Goal: Task Accomplishment & Management: Manage account settings

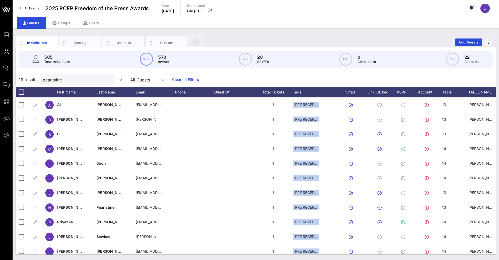
scroll to position [0, 208]
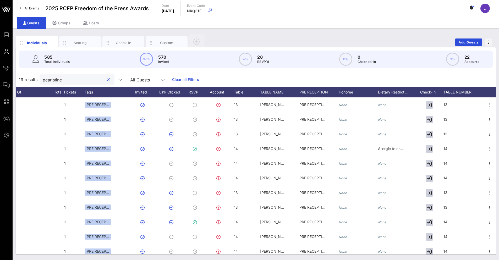
drag, startPoint x: 67, startPoint y: 80, endPoint x: 31, endPoint y: 75, distance: 36.5
click at [31, 75] on div "19 results pearlstine All Guests Clear all Filters" at bounding box center [256, 79] width 480 height 15
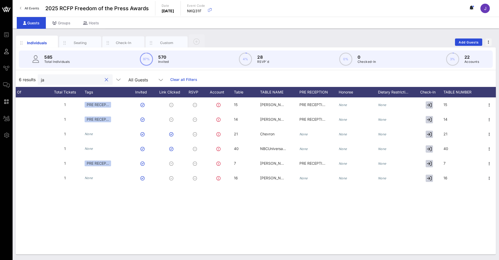
type input "j"
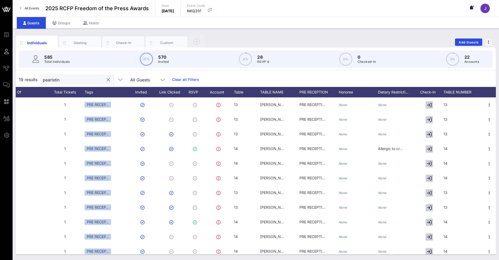
type input "pearlstine"
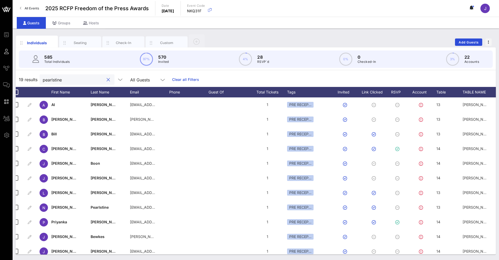
scroll to position [0, 0]
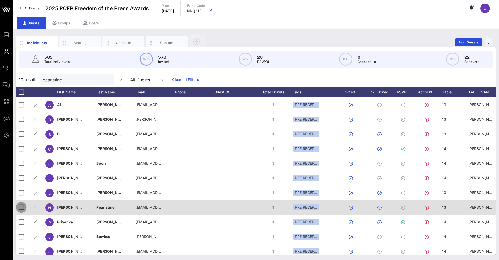
click at [20, 206] on div at bounding box center [21, 207] width 9 height 9
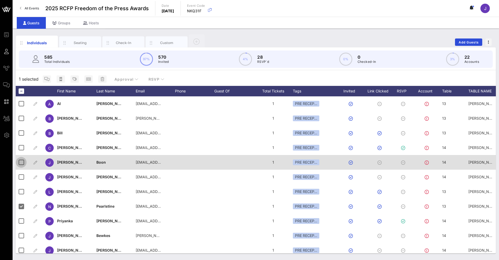
click at [20, 164] on div at bounding box center [21, 162] width 9 height 9
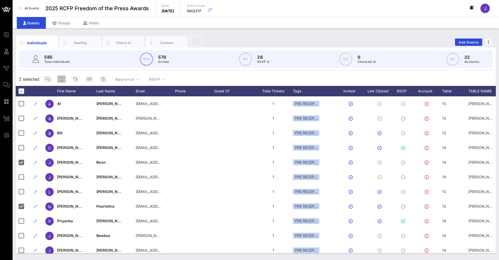
click at [62, 79] on rect "button" at bounding box center [62, 79] width 2 height 1
type input "{{ticket_type}} for {{[URL][DOMAIN_NAME]}}"
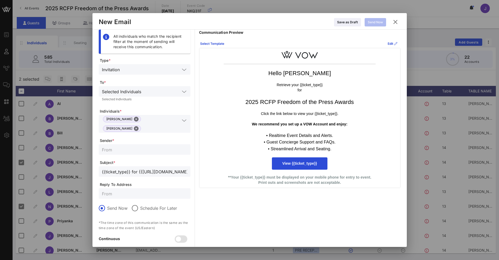
click at [119, 146] on input "text" at bounding box center [144, 149] width 85 height 7
type input "Reporters Committee for Freedom of the Press"
click at [120, 192] on form "Type * Invitation To * Selected Individuals Selected Individuals Individuals * …" at bounding box center [145, 160] width 92 height 204
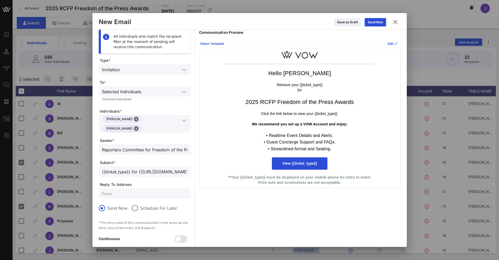
click at [122, 191] on div at bounding box center [144, 193] width 85 height 10
type input "[EMAIL_ADDRESS][DOMAIN_NAME]"
click at [213, 41] on button "Select Template" at bounding box center [212, 44] width 30 height 8
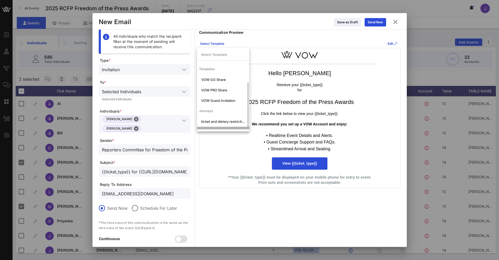
click at [226, 130] on div "VIP- ticket and dietary restrictions" at bounding box center [223, 132] width 44 height 4
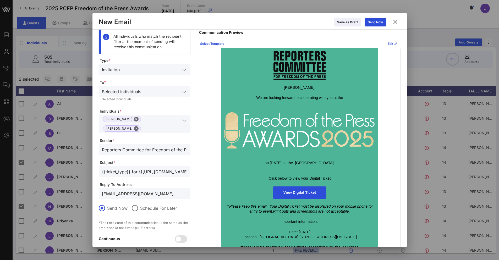
click at [393, 46] on button "Edit" at bounding box center [393, 44] width 16 height 8
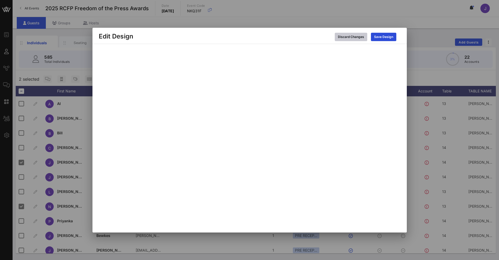
click at [344, 37] on div "Discard Changes" at bounding box center [351, 36] width 26 height 5
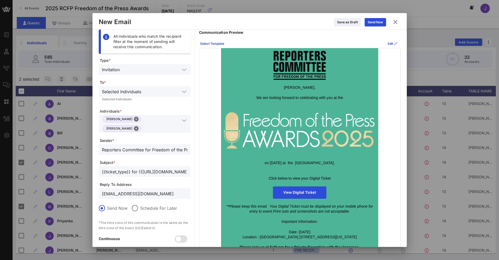
click at [345, 58] on td at bounding box center [300, 65] width 152 height 29
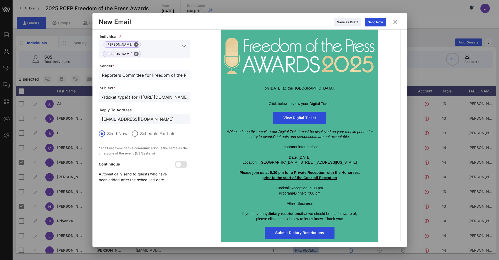
click at [175, 206] on div "All individuals who match the recipient filter at the moment of sending will re…" at bounding box center [145, 98] width 92 height 287
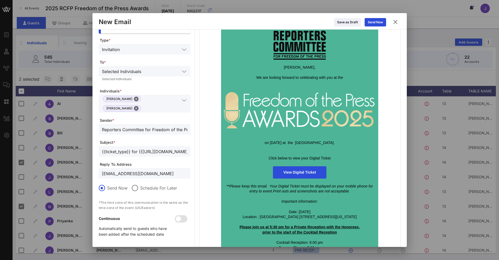
scroll to position [0, 0]
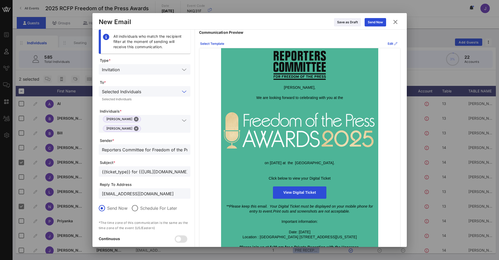
click at [157, 94] on input "text" at bounding box center [161, 91] width 37 height 7
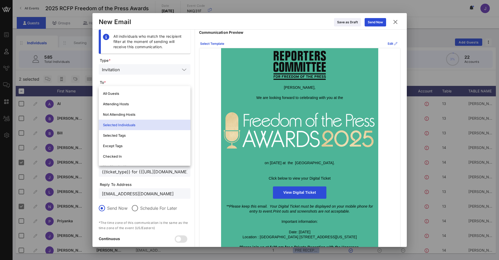
click at [206, 99] on div "[PERSON_NAME], We are looking forward to celebrating with you at the on [DATE] …" at bounding box center [299, 182] width 201 height 268
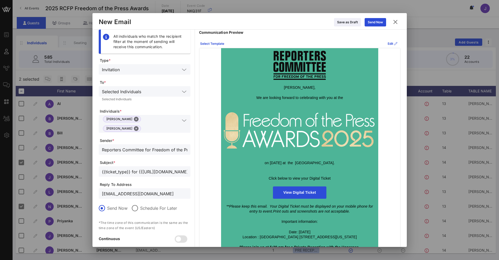
click at [177, 124] on div "[PERSON_NAME] [PERSON_NAME]" at bounding box center [144, 124] width 85 height 18
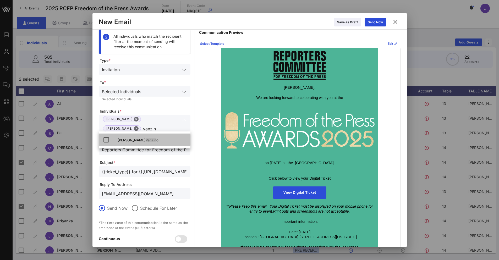
click at [101, 138] on div "[PERSON_NAME] o" at bounding box center [145, 140] width 92 height 13
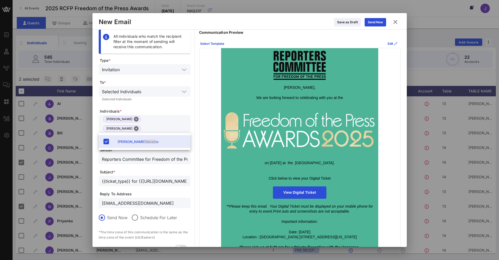
click at [155, 135] on input "vanzin" at bounding box center [161, 138] width 37 height 7
click at [152, 135] on input "vanzin" at bounding box center [161, 138] width 37 height 7
click at [148, 135] on input "vanzin" at bounding box center [161, 138] width 37 height 7
click at [144, 135] on input "vanzin" at bounding box center [161, 138] width 37 height 7
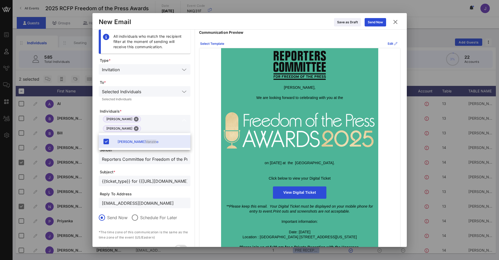
type input "vanzin"
click at [148, 140] on div "[PERSON_NAME] o" at bounding box center [152, 142] width 69 height 4
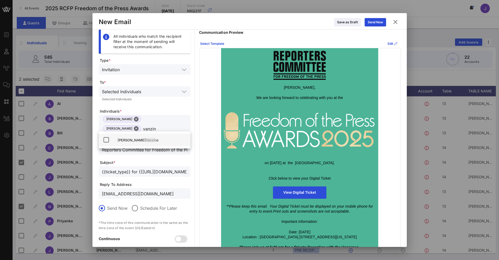
click at [148, 140] on div "[PERSON_NAME] o" at bounding box center [152, 140] width 69 height 4
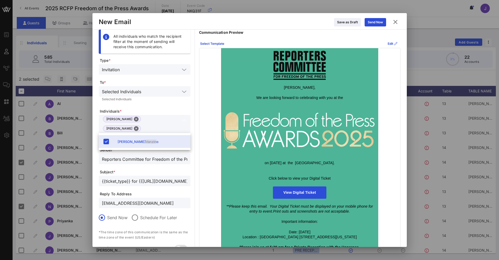
click at [143, 135] on input "vanzin" at bounding box center [161, 138] width 37 height 7
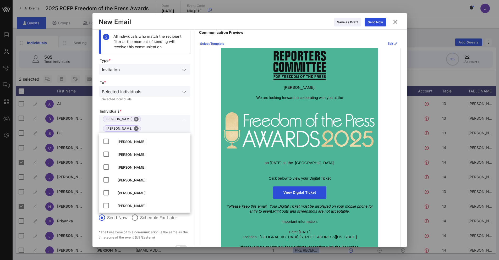
click at [163, 101] on div "Selected Individuals" at bounding box center [144, 99] width 85 height 3
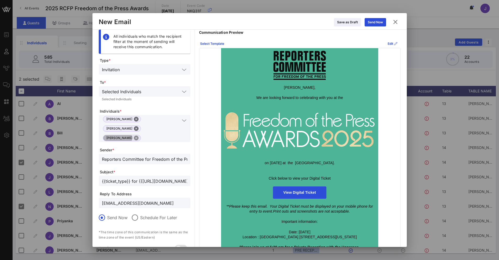
click at [134, 136] on button "Close" at bounding box center [136, 138] width 5 height 5
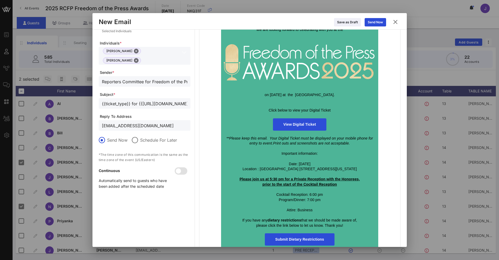
scroll to position [75, 0]
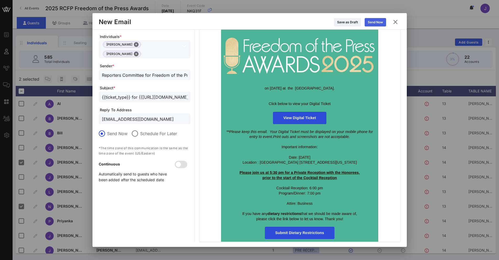
click at [379, 20] on div "Send Now" at bounding box center [375, 22] width 15 height 5
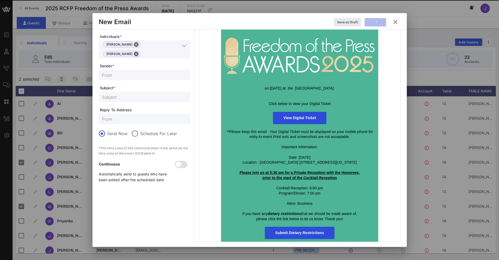
scroll to position [0, 0]
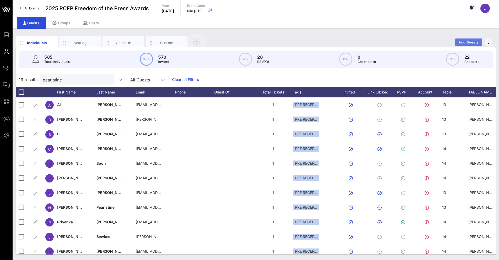
click at [463, 43] on span "Add Guests" at bounding box center [469, 42] width 21 height 4
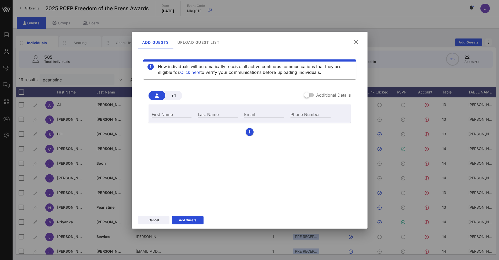
click at [320, 96] on label "Additional Details" at bounding box center [333, 95] width 35 height 5
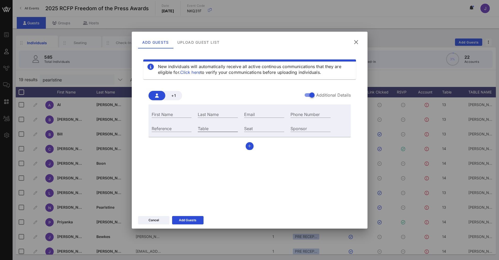
click at [223, 128] on input "Table" at bounding box center [218, 128] width 40 height 7
type input "44"
click at [172, 114] on input "First Name" at bounding box center [172, 114] width 40 height 7
type input "[PERSON_NAME]"
type input "Roytblat"
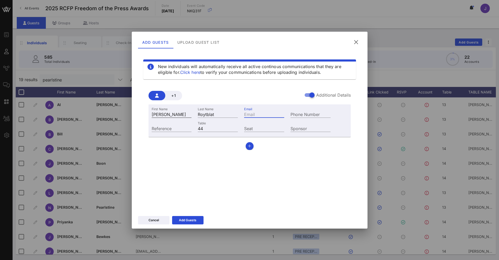
paste input "[PERSON_NAME] and [PERSON_NAME]"
type input "[PERSON_NAME] and [PERSON_NAME]"
click at [268, 115] on input "Email" at bounding box center [264, 114] width 40 height 7
paste input "[EMAIL_ADDRESS][DOMAIN_NAME]"
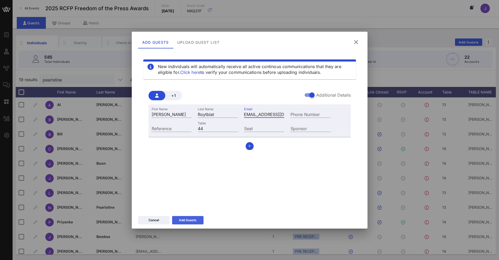
type input "[EMAIL_ADDRESS][DOMAIN_NAME]"
click at [187, 221] on icon at bounding box center [188, 220] width 4 height 3
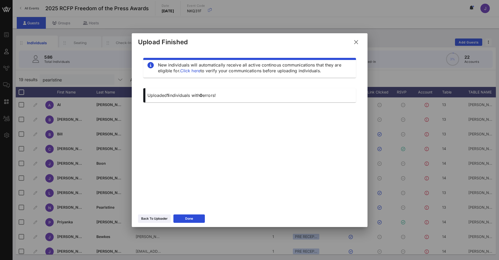
click at [357, 39] on icon at bounding box center [356, 42] width 7 height 6
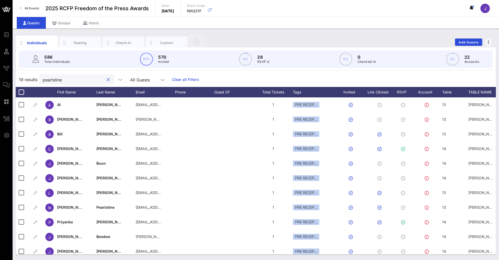
drag, startPoint x: 59, startPoint y: 78, endPoint x: -3, endPoint y: 76, distance: 62.4
click at [0, 76] on html "Event Builder Guests Journeys Comms QR Scanner Team Settings 2025 RCFP Freedom …" at bounding box center [249, 130] width 499 height 260
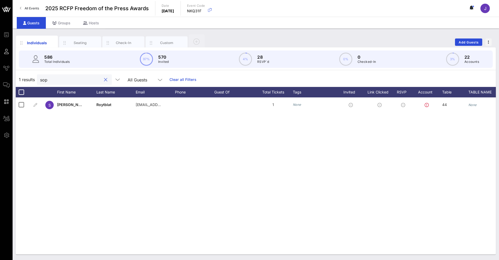
type input "sop"
click at [343, 250] on div "S [PERSON_NAME] [EMAIL_ADDRESS][DOMAIN_NAME] 1 None 44 None None None None None" at bounding box center [256, 175] width 480 height 157
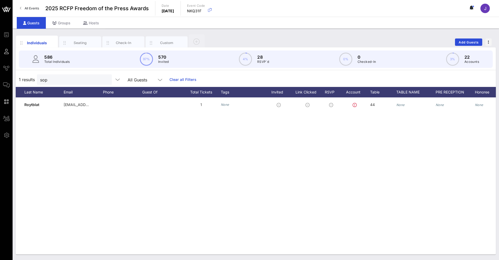
scroll to position [0, 78]
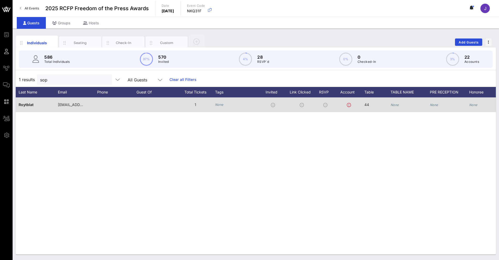
click at [404, 106] on div "None" at bounding box center [410, 107] width 39 height 21
type input "[PERSON_NAME] and [PERSON_NAME]"
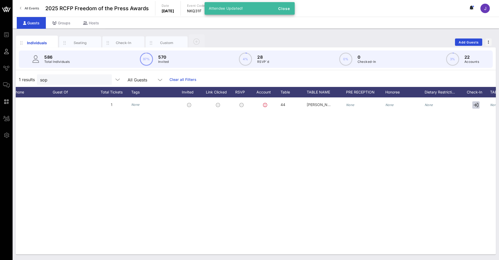
scroll to position [0, 208]
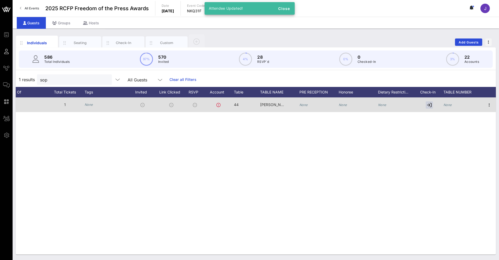
click at [448, 105] on icon "None" at bounding box center [448, 105] width 8 height 4
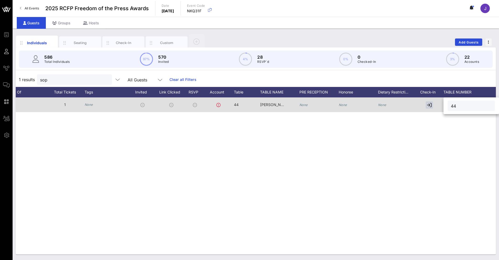
type input "44"
drag, startPoint x: 66, startPoint y: 76, endPoint x: 32, endPoint y: 75, distance: 34.1
click at [31, 77] on div "1 results sop All Guests Clear all Filters" at bounding box center [256, 79] width 480 height 15
type input "[PERSON_NAME]"
click at [237, 103] on span "37" at bounding box center [236, 104] width 4 height 4
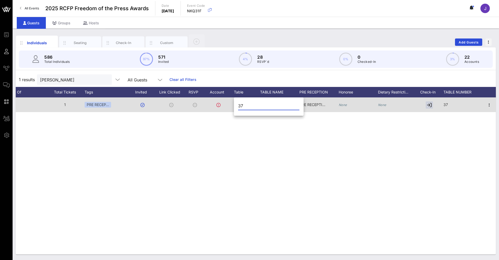
drag, startPoint x: 245, startPoint y: 106, endPoint x: 231, endPoint y: 106, distance: 14.2
click at [231, 106] on div "Event Builder Guests Journeys Comms QR Scanner Team Settings 2025 RCFP Freedom …" at bounding box center [249, 130] width 499 height 260
type input "57"
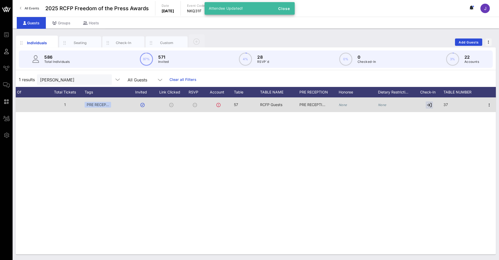
click at [278, 104] on span "RCFP Guests" at bounding box center [271, 104] width 22 height 4
drag, startPoint x: 298, startPoint y: 106, endPoint x: 250, endPoint y: 107, distance: 48.5
click at [250, 107] on div "Event Builder Guests Journeys Comms QR Scanner Team Settings 2025 RCFP Freedom …" at bounding box center [249, 130] width 499 height 260
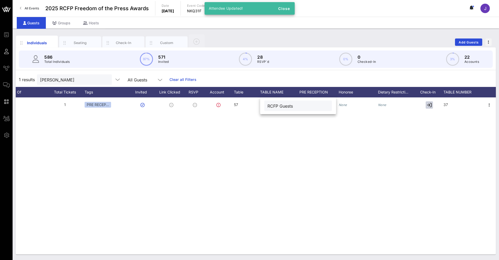
paste input "WilmerHale"
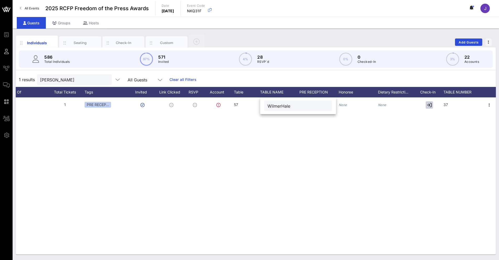
type input "WilmerHale"
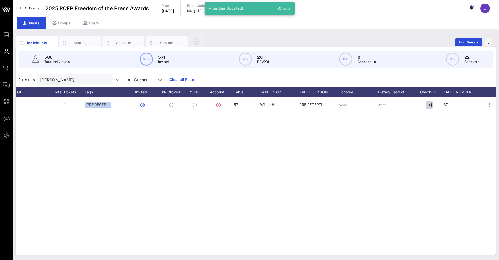
click at [449, 105] on div "37" at bounding box center [463, 107] width 39 height 21
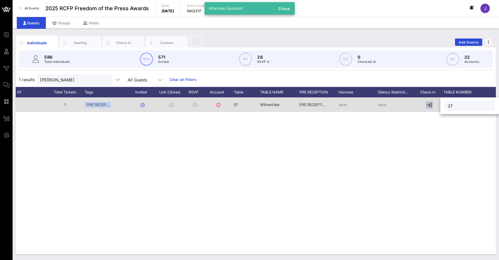
drag, startPoint x: 456, startPoint y: 106, endPoint x: 430, endPoint y: 103, distance: 25.6
click at [430, 102] on div "Event Builder Guests Journeys Comms QR Scanner Team Settings 2025 RCFP Freedom …" at bounding box center [249, 130] width 499 height 260
type input "57"
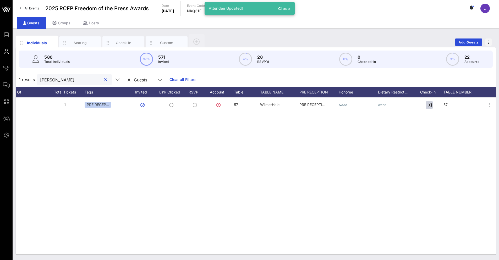
drag, startPoint x: 64, startPoint y: 81, endPoint x: 21, endPoint y: 77, distance: 42.9
click at [21, 77] on div "1 results [PERSON_NAME] All Guests Clear all Filters" at bounding box center [256, 79] width 480 height 15
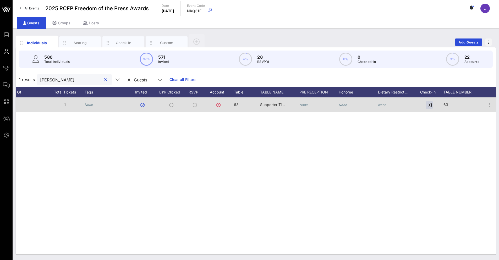
type input "[PERSON_NAME]"
click at [240, 103] on div "63" at bounding box center [247, 107] width 26 height 21
drag, startPoint x: 248, startPoint y: 106, endPoint x: 232, endPoint y: 106, distance: 15.7
click at [232, 106] on div "Event Builder Guests Journeys Comms QR Scanner Team Settings 2025 RCFP Freedom …" at bounding box center [249, 130] width 499 height 260
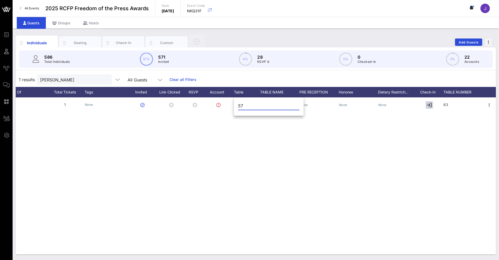
type input "57"
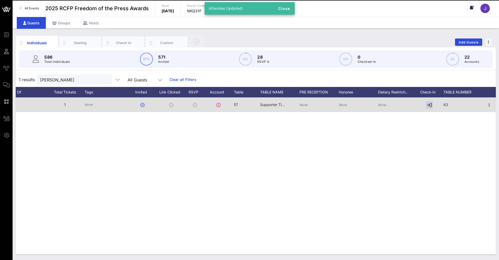
click at [278, 102] on div "Supporter Tickets" at bounding box center [273, 104] width 26 height 15
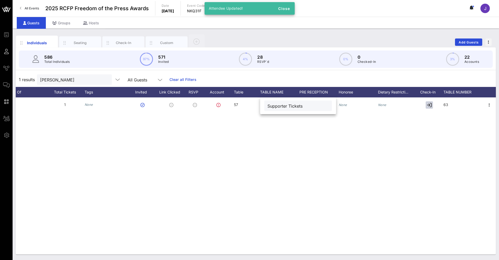
click at [278, 104] on input "Supporter Tickets" at bounding box center [298, 105] width 61 height 7
paste input "WilmerHale"
type input "WilmerHale"
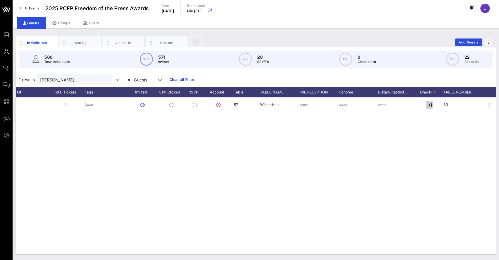
click at [444, 104] on span "63" at bounding box center [446, 104] width 5 height 4
drag, startPoint x: 442, startPoint y: 104, endPoint x: 438, endPoint y: 104, distance: 3.7
click at [438, 104] on div "63" at bounding box center [468, 105] width 62 height 17
type input "57"
click at [154, 173] on div "L [PERSON_NAME] [EMAIL_ADDRESS][DOMAIN_NAME] 1 None 57 WilmerHale None None Non…" at bounding box center [256, 175] width 480 height 157
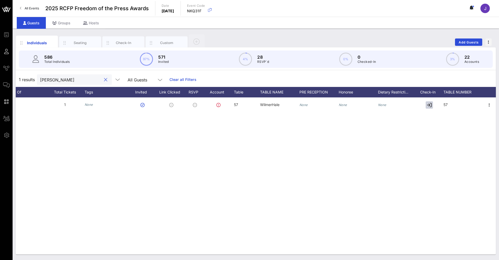
drag, startPoint x: 80, startPoint y: 82, endPoint x: 25, endPoint y: 81, distance: 55.8
click at [25, 81] on div "1 results [PERSON_NAME] All Guests Clear all Filters" at bounding box center [256, 79] width 480 height 15
type input "young"
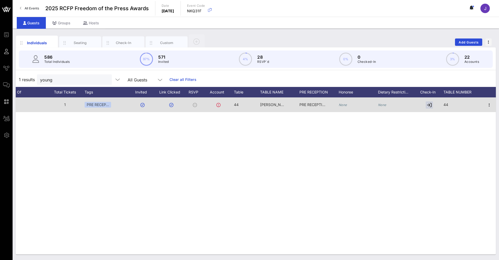
click at [239, 107] on div "44" at bounding box center [247, 107] width 26 height 21
drag, startPoint x: 236, startPoint y: 101, endPoint x: 225, endPoint y: 100, distance: 11.3
click at [225, 100] on div "Event Builder Guests Journeys Comms QR Scanner Team Settings 2025 RCFP Freedom …" at bounding box center [249, 130] width 499 height 260
type input "57"
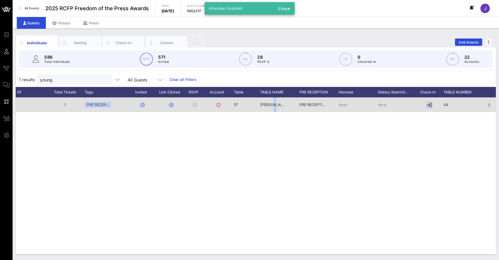
click at [273, 105] on span "[PERSON_NAME] and [PERSON_NAME]" at bounding box center [294, 104] width 69 height 4
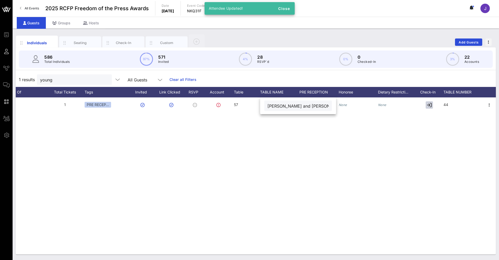
click at [279, 106] on input "[PERSON_NAME] and [PERSON_NAME]" at bounding box center [298, 105] width 61 height 7
paste input "WilmerHale"
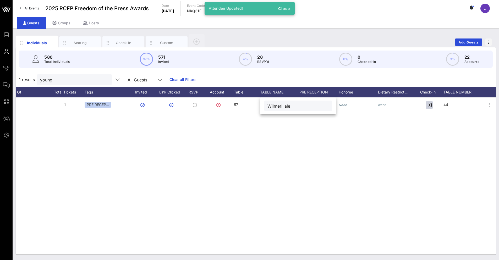
type input "WilmerHale"
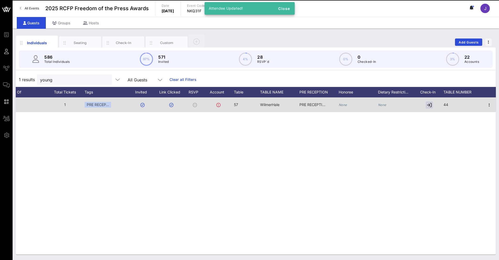
click at [447, 105] on span "44" at bounding box center [446, 104] width 5 height 4
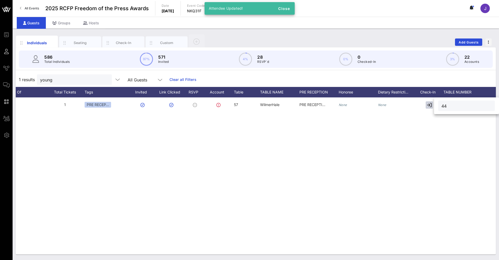
drag, startPoint x: 452, startPoint y: 106, endPoint x: 437, endPoint y: 105, distance: 15.3
click at [437, 105] on div "44" at bounding box center [466, 105] width 65 height 17
type input "57"
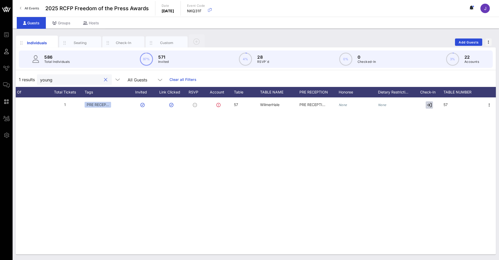
drag, startPoint x: 64, startPoint y: 78, endPoint x: 31, endPoint y: 78, distance: 33.3
click at [31, 78] on div "1 results young All Guests Clear all Filters" at bounding box center [256, 79] width 480 height 15
type input "vesp"
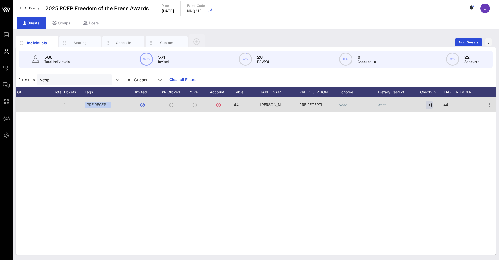
click at [238, 106] on span "44" at bounding box center [236, 104] width 5 height 4
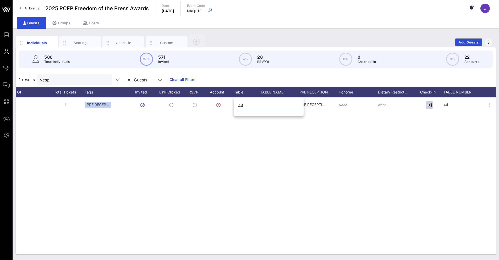
drag, startPoint x: 248, startPoint y: 106, endPoint x: 234, endPoint y: 106, distance: 13.6
click at [234, 106] on div "44" at bounding box center [269, 107] width 70 height 17
type input "57"
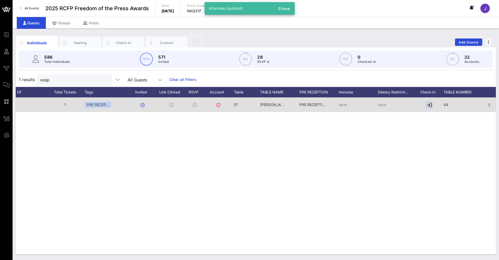
click at [281, 106] on span "[PERSON_NAME] and [PERSON_NAME]" at bounding box center [294, 104] width 69 height 4
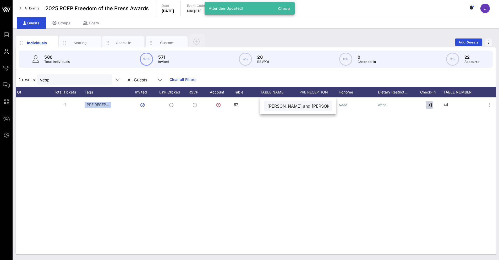
click at [281, 106] on input "[PERSON_NAME] and [PERSON_NAME]" at bounding box center [298, 105] width 61 height 7
paste input "WilmerHale"
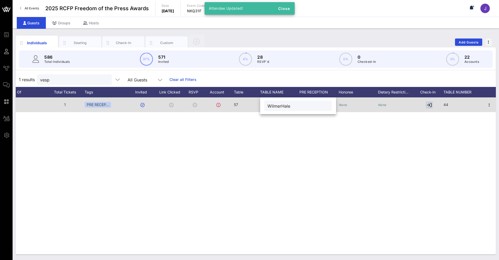
type input "WilmerHale"
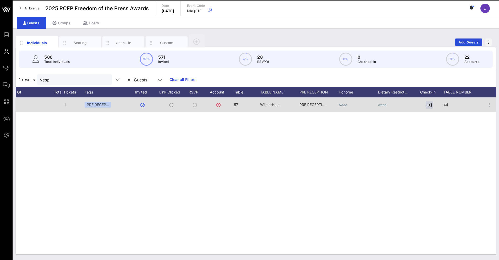
click at [447, 103] on span "44" at bounding box center [446, 104] width 5 height 4
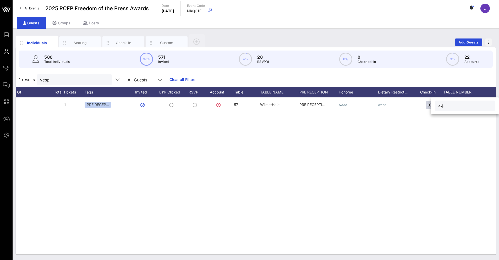
drag, startPoint x: 445, startPoint y: 106, endPoint x: 436, endPoint y: 107, distance: 8.7
click at [436, 107] on div "44" at bounding box center [465, 106] width 60 height 10
type input "57"
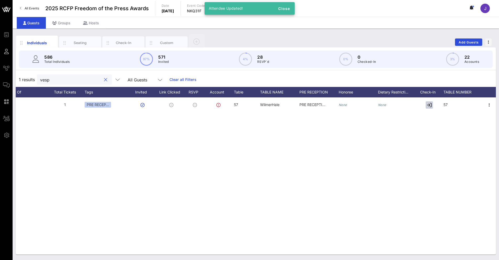
drag, startPoint x: 55, startPoint y: 80, endPoint x: 32, endPoint y: 69, distance: 24.8
click at [32, 77] on div "1 results vesp All Guests Clear all Filters" at bounding box center [256, 79] width 480 height 15
type input "potter"
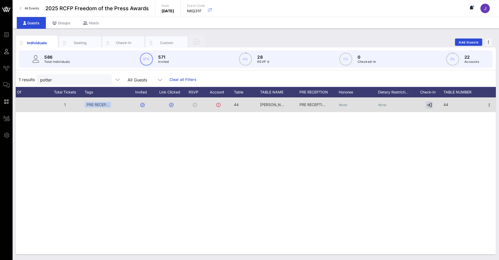
click at [238, 100] on div "44" at bounding box center [236, 104] width 5 height 15
drag, startPoint x: 251, startPoint y: 109, endPoint x: 232, endPoint y: 105, distance: 19.3
click at [232, 105] on div "Event Builder Guests Journeys Comms QR Scanner Team Settings 2025 RCFP Freedom …" at bounding box center [249, 130] width 499 height 260
type input "57"
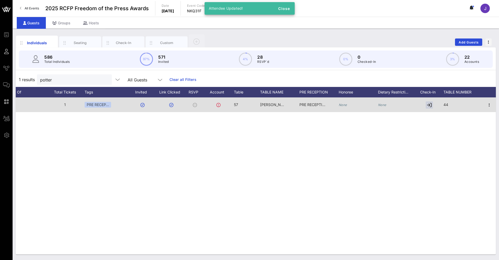
click at [278, 108] on div "[PERSON_NAME] and [PERSON_NAME]" at bounding box center [273, 104] width 26 height 15
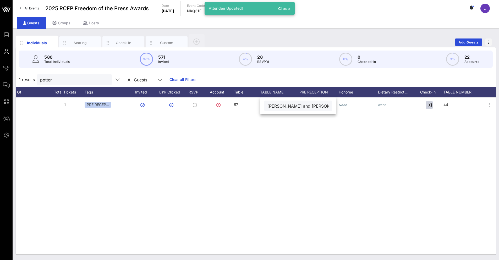
click at [279, 105] on input "[PERSON_NAME] and [PERSON_NAME]" at bounding box center [298, 105] width 61 height 7
paste input "WilmerHale"
type input "WilmerHale"
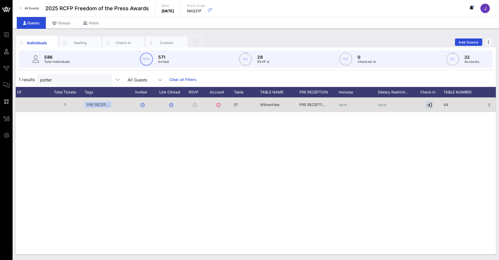
click at [446, 106] on span "44" at bounding box center [446, 104] width 5 height 4
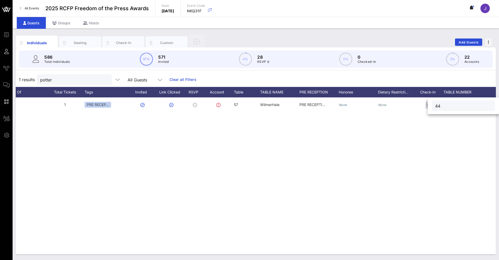
click at [449, 105] on input "44" at bounding box center [463, 105] width 57 height 7
type input "57"
drag, startPoint x: 76, startPoint y: 79, endPoint x: 31, endPoint y: 73, distance: 44.7
click at [33, 74] on div "1 results potter All Guests Clear all Filters" at bounding box center [256, 79] width 480 height 15
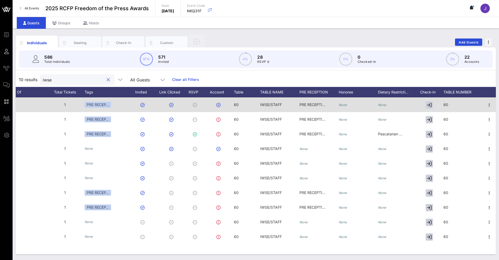
type input "iwse"
click at [235, 104] on span "60" at bounding box center [236, 104] width 5 height 4
drag, startPoint x: 246, startPoint y: 107, endPoint x: 225, endPoint y: 103, distance: 21.8
click at [225, 103] on div "Event Builder Guests Journeys Comms QR Scanner Team Settings 2025 RCFP Freedom …" at bounding box center [249, 130] width 499 height 260
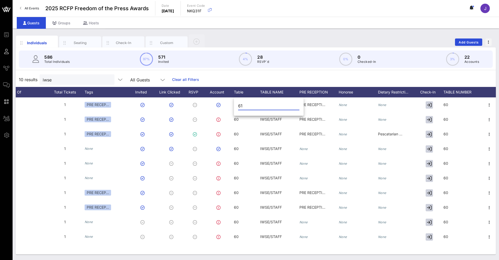
drag, startPoint x: 244, startPoint y: 106, endPoint x: 235, endPoint y: 107, distance: 9.0
click at [235, 107] on div "61" at bounding box center [269, 107] width 70 height 17
type input "61"
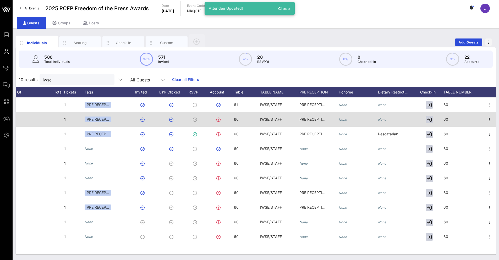
click at [241, 121] on div "60" at bounding box center [247, 122] width 26 height 21
drag, startPoint x: 244, startPoint y: 120, endPoint x: 225, endPoint y: 117, distance: 19.1
click at [225, 117] on div "Event Builder Guests Journeys Comms QR Scanner Team Settings 2025 RCFP Freedom …" at bounding box center [249, 130] width 499 height 260
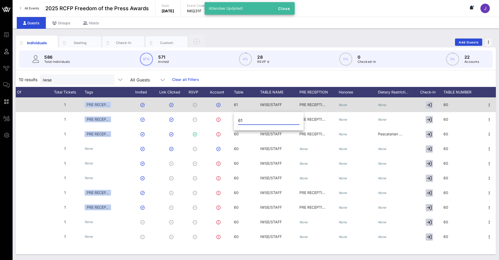
type input "61"
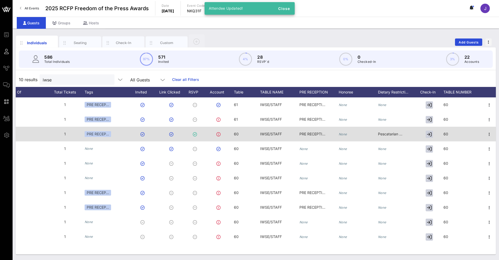
click at [241, 137] on div "60" at bounding box center [247, 137] width 26 height 21
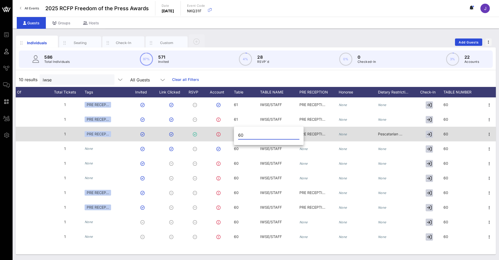
drag, startPoint x: 241, startPoint y: 137, endPoint x: 230, endPoint y: 132, distance: 12.5
click at [230, 132] on div "Event Builder Guests Journeys Comms QR Scanner Team Settings 2025 RCFP Freedom …" at bounding box center [249, 130] width 499 height 260
type input "61"
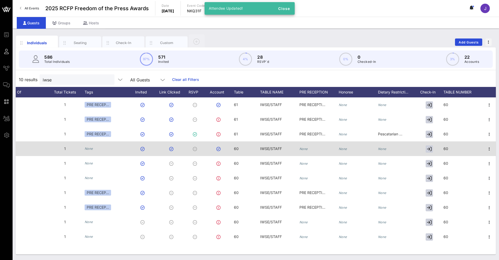
click at [250, 154] on div "60" at bounding box center [247, 152] width 26 height 21
drag, startPoint x: 247, startPoint y: 153, endPoint x: 219, endPoint y: 147, distance: 28.1
click at [219, 148] on div "Event Builder Guests Journeys Comms QR Scanner Team Settings 2025 RCFP Freedom …" at bounding box center [249, 130] width 499 height 260
paste input "1"
type input "61"
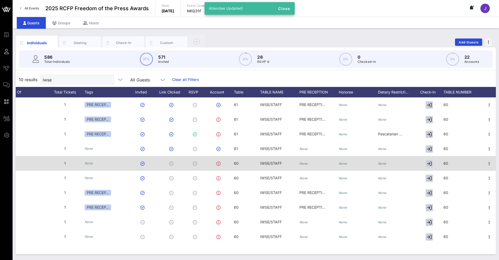
click at [241, 166] on div "60" at bounding box center [247, 166] width 26 height 21
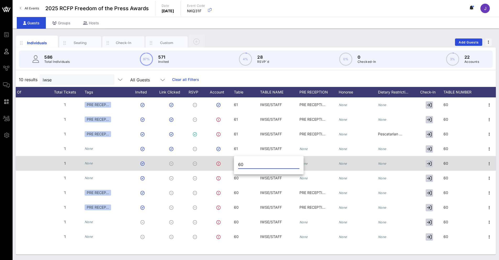
drag, startPoint x: 241, startPoint y: 166, endPoint x: 226, endPoint y: 161, distance: 16.3
click at [226, 161] on div "Event Builder Guests Journeys Comms QR Scanner Team Settings 2025 RCFP Freedom …" at bounding box center [249, 130] width 499 height 260
type input "61"
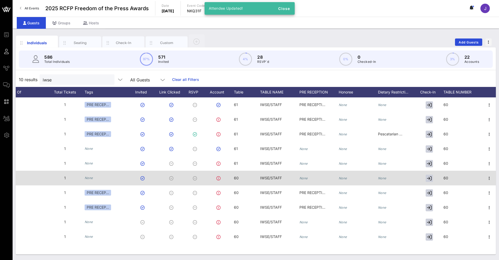
click at [244, 179] on div "60" at bounding box center [247, 181] width 26 height 21
drag, startPoint x: 247, startPoint y: 180, endPoint x: 230, endPoint y: 180, distance: 17.0
click at [230, 180] on div "Event Builder Guests Journeys Comms QR Scanner Team Settings 2025 RCFP Freedom …" at bounding box center [249, 130] width 499 height 260
type input "61"
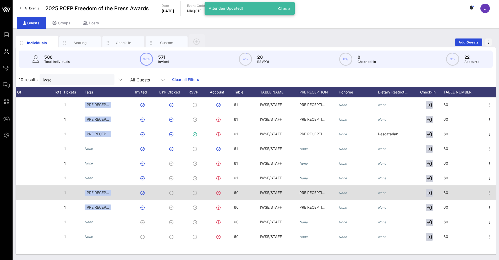
click at [243, 191] on div "60" at bounding box center [247, 196] width 26 height 21
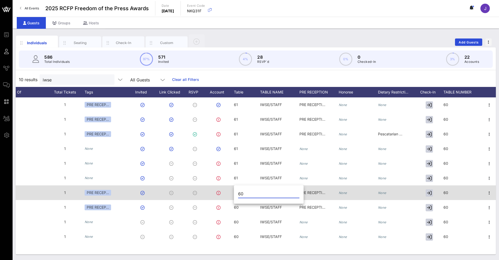
drag, startPoint x: 249, startPoint y: 194, endPoint x: 228, endPoint y: 193, distance: 21.0
click at [227, 193] on div "Event Builder Guests Journeys Comms QR Scanner Team Settings 2025 RCFP Freedom …" at bounding box center [249, 130] width 499 height 260
paste input "1"
type input "61"
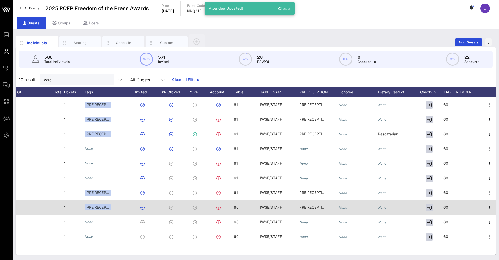
click at [250, 207] on div "60" at bounding box center [247, 210] width 26 height 21
drag, startPoint x: 249, startPoint y: 210, endPoint x: 224, endPoint y: 208, distance: 25.6
click at [224, 208] on div "Event Builder Guests Journeys Comms QR Scanner Team Settings 2025 RCFP Freedom …" at bounding box center [249, 130] width 499 height 260
type input "61"
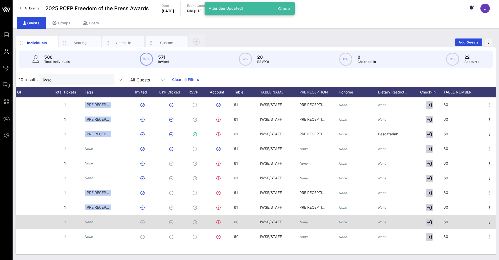
click at [243, 222] on div "60" at bounding box center [247, 225] width 26 height 21
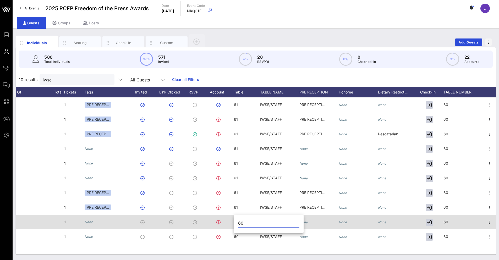
drag, startPoint x: 250, startPoint y: 225, endPoint x: 229, endPoint y: 222, distance: 21.7
click at [229, 222] on div "Event Builder Guests Journeys Comms QR Scanner Team Settings 2025 RCFP Freedom …" at bounding box center [249, 130] width 499 height 260
type input "61"
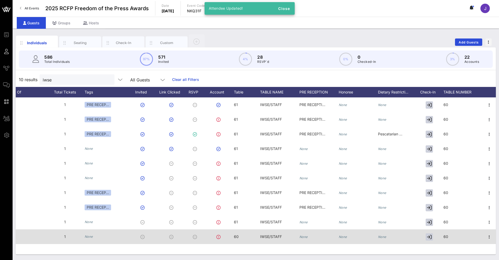
click at [245, 236] on div "60" at bounding box center [247, 240] width 26 height 21
drag, startPoint x: 245, startPoint y: 236, endPoint x: 226, endPoint y: 239, distance: 19.3
click at [226, 239] on div "Event Builder Guests Journeys Comms QR Scanner Team Settings 2025 RCFP Freedom …" at bounding box center [249, 130] width 499 height 260
type input "61"
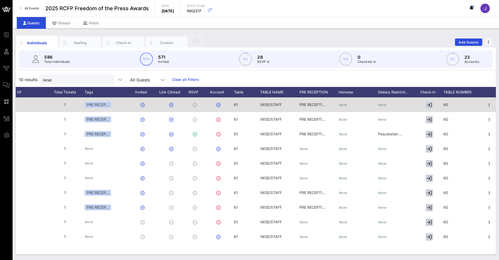
click at [463, 99] on div "60" at bounding box center [463, 107] width 39 height 21
drag, startPoint x: 433, startPoint y: 104, endPoint x: 414, endPoint y: 101, distance: 19.6
click at [414, 101] on div "Event Builder Guests Journeys Comms QR Scanner Team Settings 2025 RCFP Freedom …" at bounding box center [249, 130] width 499 height 260
paste input "1"
type input "61"
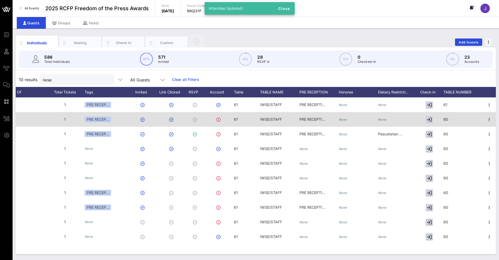
click at [452, 121] on div "60" at bounding box center [463, 122] width 39 height 21
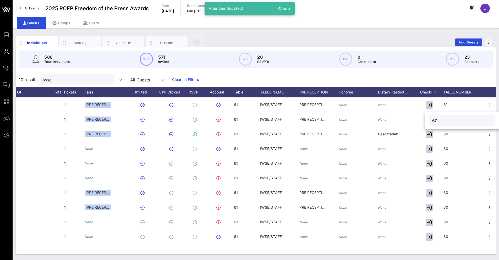
drag, startPoint x: 450, startPoint y: 121, endPoint x: 429, endPoint y: 119, distance: 21.3
click at [429, 119] on div "60" at bounding box center [462, 120] width 74 height 17
type input "61"
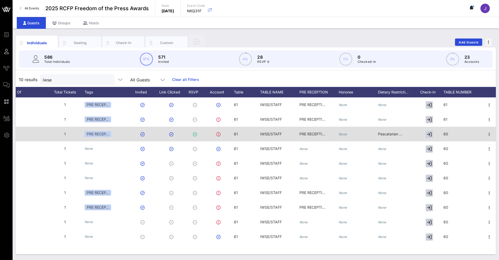
click at [449, 133] on div "60" at bounding box center [463, 137] width 39 height 21
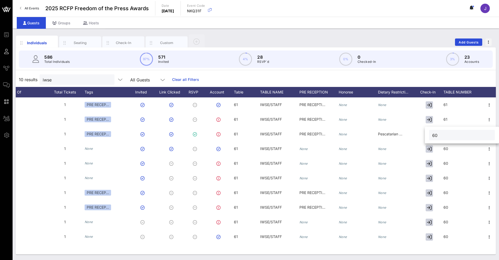
drag, startPoint x: 460, startPoint y: 137, endPoint x: 430, endPoint y: 136, distance: 29.6
click at [430, 136] on div "60" at bounding box center [462, 135] width 66 height 10
paste input "1"
type input "61"
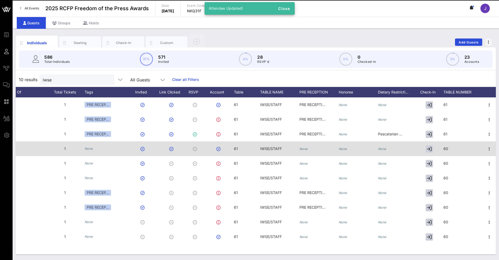
click at [450, 146] on div "60" at bounding box center [463, 152] width 39 height 21
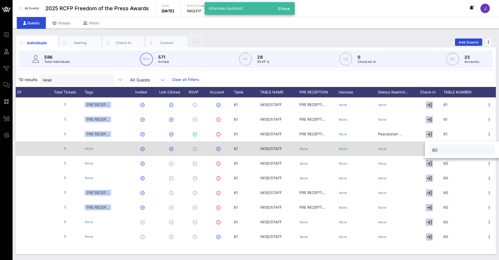
drag, startPoint x: 468, startPoint y: 150, endPoint x: 421, endPoint y: 142, distance: 47.8
click at [421, 142] on div "Event Builder Guests Journeys Comms QR Scanner Team Settings 2025 RCFP Freedom …" at bounding box center [249, 130] width 499 height 260
type input "61"
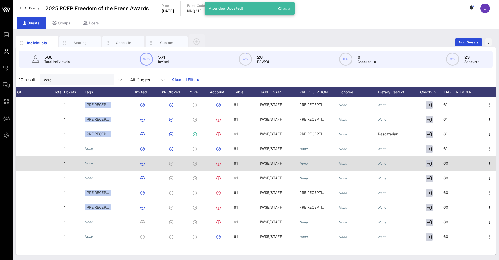
click at [455, 167] on div "60" at bounding box center [463, 166] width 39 height 21
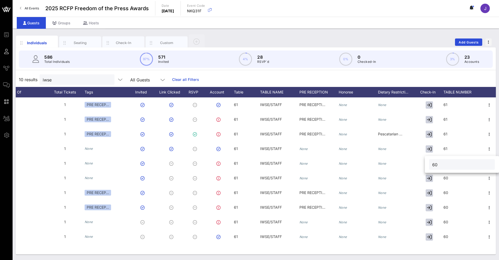
drag, startPoint x: 458, startPoint y: 165, endPoint x: 427, endPoint y: 165, distance: 30.1
click at [427, 165] on div "60" at bounding box center [462, 164] width 74 height 17
type input "61"
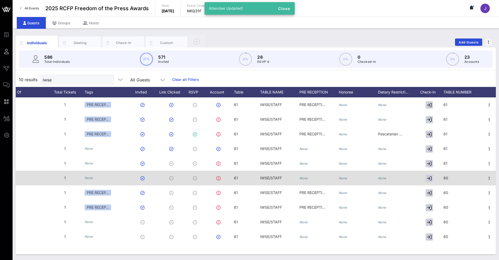
click at [453, 178] on div "60" at bounding box center [463, 181] width 39 height 21
drag, startPoint x: 449, startPoint y: 179, endPoint x: 419, endPoint y: 179, distance: 30.1
click at [419, 179] on div "Event Builder Guests Journeys Comms QR Scanner Team Settings 2025 RCFP Freedom …" at bounding box center [249, 130] width 499 height 260
type input "61"
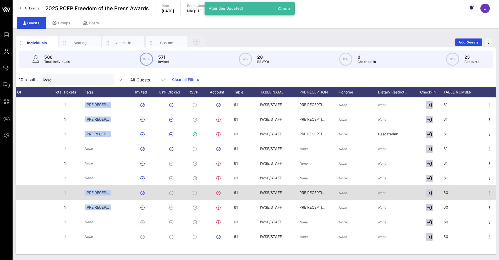
click at [448, 191] on div "60" at bounding box center [463, 196] width 39 height 21
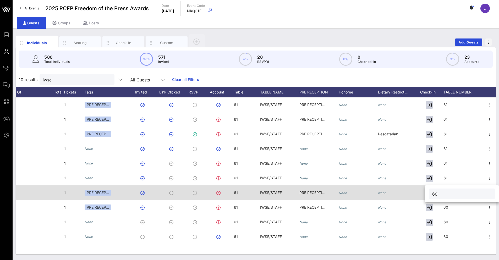
drag, startPoint x: 448, startPoint y: 191, endPoint x: 423, endPoint y: 192, distance: 25.0
click at [423, 192] on div "Event Builder Guests Journeys Comms QR Scanner Team Settings 2025 RCFP Freedom …" at bounding box center [249, 130] width 499 height 260
type input "61"
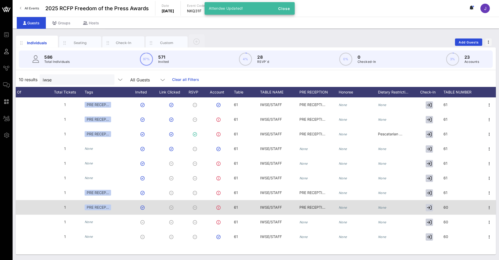
click at [448, 206] on span "60" at bounding box center [446, 207] width 5 height 4
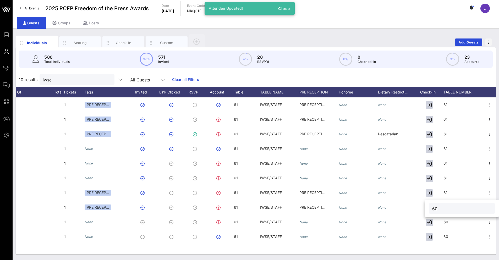
drag, startPoint x: 463, startPoint y: 211, endPoint x: 431, endPoint y: 210, distance: 31.2
click at [431, 210] on div "60" at bounding box center [462, 208] width 66 height 10
type input "61"
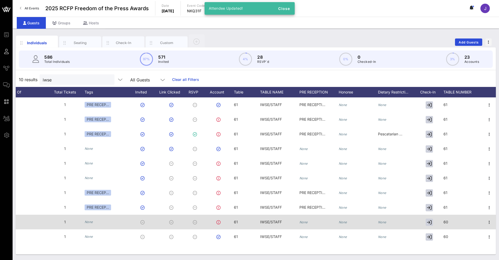
click at [459, 222] on div "60" at bounding box center [463, 225] width 39 height 21
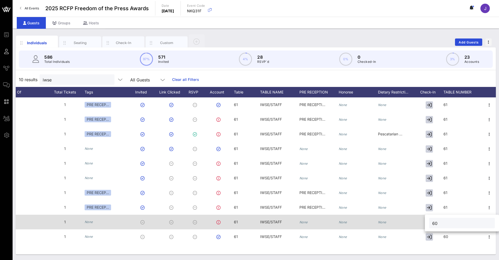
drag, startPoint x: 460, startPoint y: 222, endPoint x: 422, endPoint y: 220, distance: 38.3
click at [422, 220] on div "Event Builder Guests Journeys Comms QR Scanner Team Settings 2025 RCFP Freedom …" at bounding box center [249, 130] width 499 height 260
type input "61"
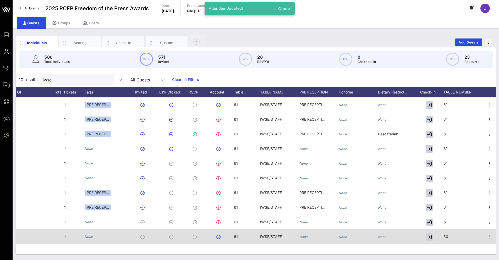
click at [461, 237] on div "60" at bounding box center [463, 240] width 39 height 21
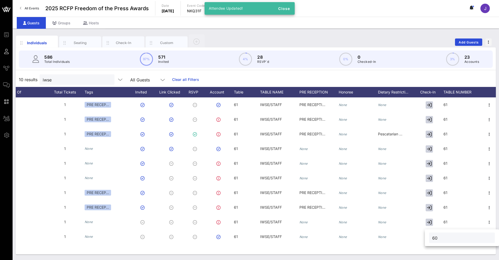
drag, startPoint x: 464, startPoint y: 237, endPoint x: 430, endPoint y: 235, distance: 33.9
click at [430, 235] on div "60" at bounding box center [462, 238] width 66 height 10
type input "61"
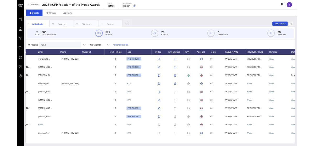
scroll to position [0, 0]
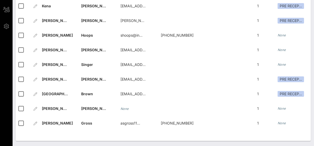
drag, startPoint x: 215, startPoint y: 145, endPoint x: 230, endPoint y: 193, distance: 50.1
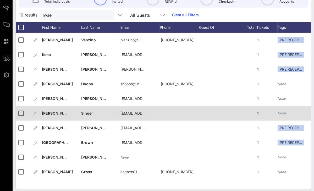
scroll to position [64, 0]
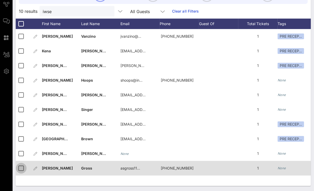
click at [20, 168] on div at bounding box center [21, 168] width 9 height 9
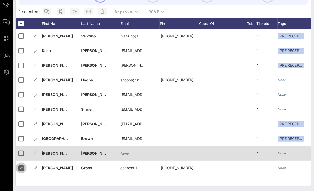
scroll to position [63, 0]
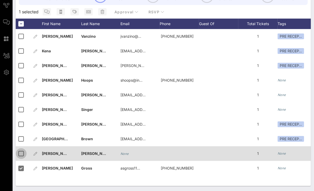
click at [21, 154] on div at bounding box center [21, 153] width 9 height 9
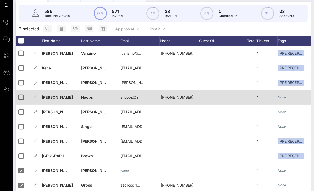
scroll to position [37, 0]
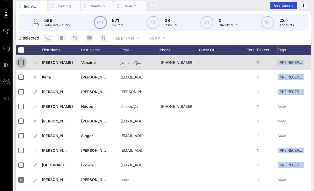
click at [21, 63] on div at bounding box center [21, 62] width 9 height 9
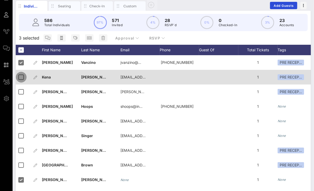
click at [22, 78] on div at bounding box center [21, 77] width 9 height 9
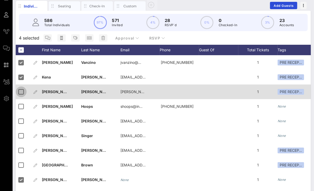
click at [21, 90] on div at bounding box center [21, 92] width 9 height 9
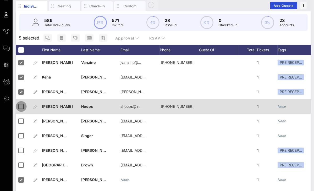
click at [20, 106] on div at bounding box center [21, 106] width 9 height 9
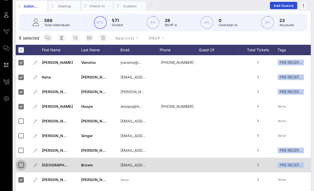
click at [21, 166] on div at bounding box center [21, 165] width 9 height 9
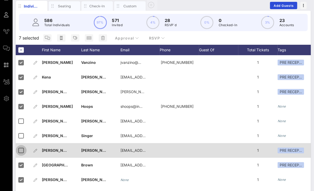
click at [23, 149] on div at bounding box center [21, 150] width 9 height 9
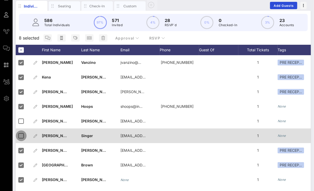
click at [21, 135] on div at bounding box center [21, 136] width 9 height 9
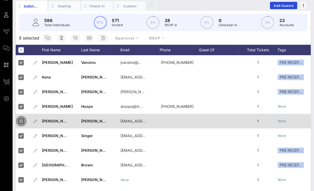
click at [22, 123] on div at bounding box center [21, 121] width 9 height 9
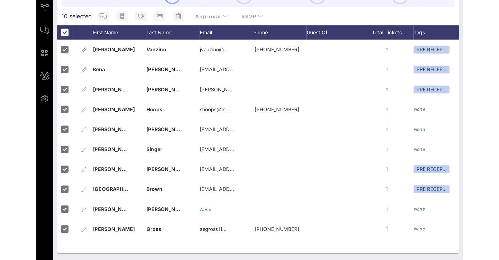
scroll to position [0, 0]
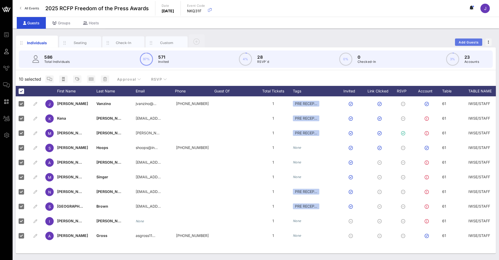
click at [471, 45] on button "Add Guests" at bounding box center [468, 42] width 27 height 7
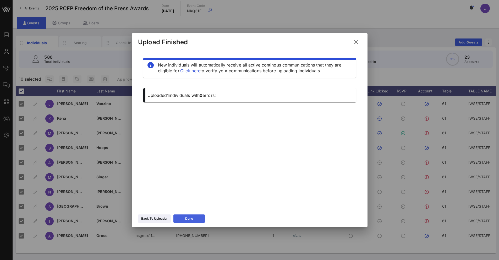
click at [196, 219] on button "Done" at bounding box center [188, 219] width 31 height 8
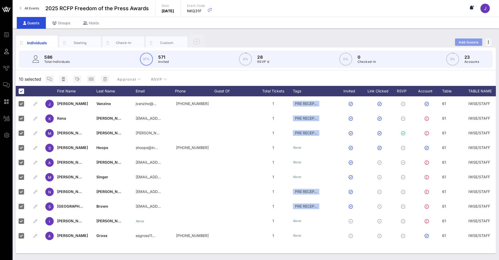
click at [469, 41] on span "Add Guests" at bounding box center [469, 42] width 21 height 4
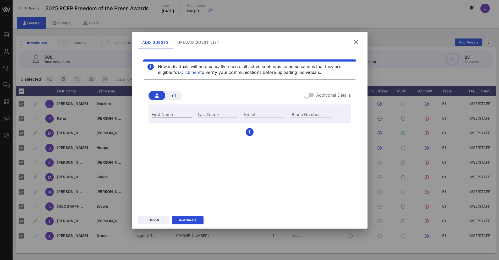
click at [169, 114] on input "First Name" at bounding box center [172, 114] width 40 height 7
type input "[PERSON_NAME]"
click at [207, 116] on input "Last Name" at bounding box center [218, 114] width 40 height 7
type input "[PERSON_NAME]"
paste input "[EMAIL_ADDRESS][DOMAIN_NAME]"
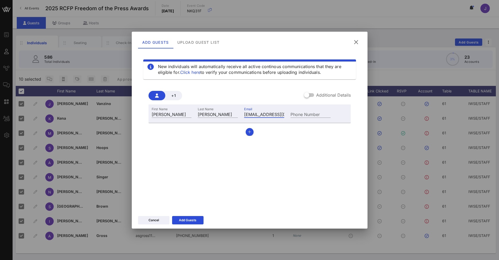
type input "[EMAIL_ADDRESS][DOMAIN_NAME]"
click at [329, 97] on label "Additional Details" at bounding box center [333, 95] width 35 height 5
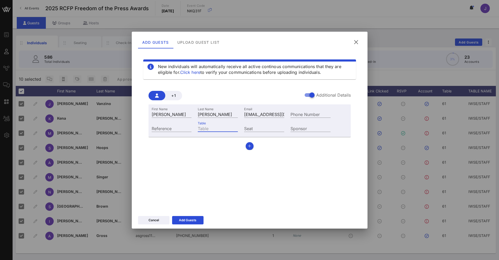
click at [215, 130] on input "Table" at bounding box center [218, 128] width 40 height 7
type input "13"
click at [316, 156] on div "New individuals will automatically receive all active continous communications …" at bounding box center [249, 129] width 223 height 157
click at [198, 220] on button "Add Guests" at bounding box center [187, 220] width 31 height 8
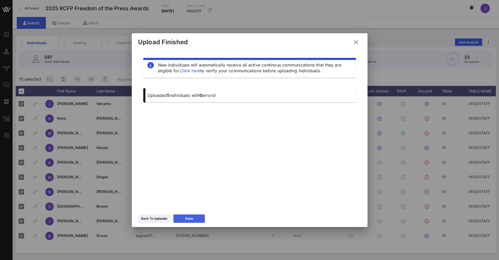
click at [191, 218] on icon at bounding box center [189, 218] width 5 height 5
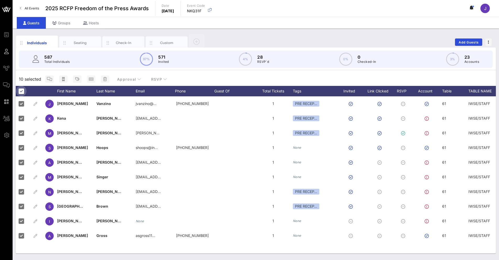
click at [22, 91] on div at bounding box center [21, 91] width 9 height 9
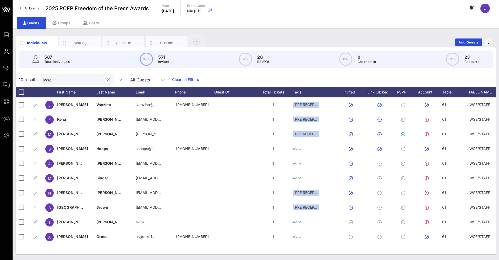
click at [57, 80] on input "iwse" at bounding box center [73, 79] width 61 height 7
drag, startPoint x: 57, startPoint y: 80, endPoint x: 28, endPoint y: 73, distance: 30.1
click at [27, 75] on div "10 results iwse All Guests Clear all Filters" at bounding box center [256, 79] width 480 height 15
type input "[PERSON_NAME]"
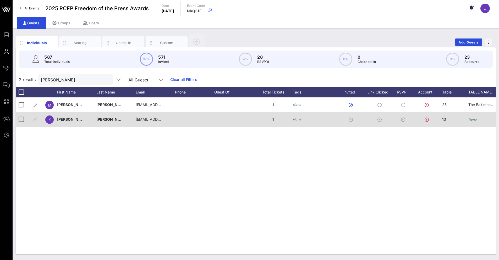
click at [298, 119] on icon "None" at bounding box center [297, 119] width 8 height 4
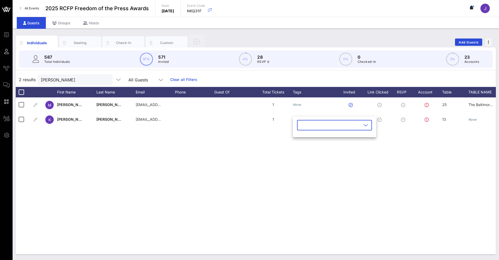
click at [315, 126] on input "text" at bounding box center [330, 125] width 61 height 8
click at [307, 138] on icon "button" at bounding box center [306, 138] width 6 height 6
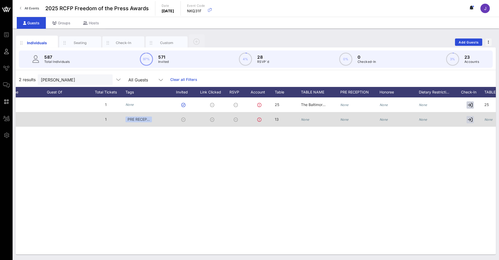
click at [349, 120] on div "None" at bounding box center [359, 122] width 39 height 21
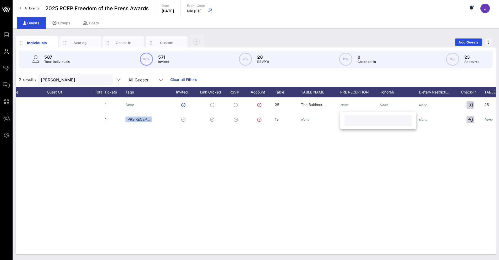
click at [358, 122] on input "text" at bounding box center [378, 120] width 61 height 7
type input "PRE RECEPTION"
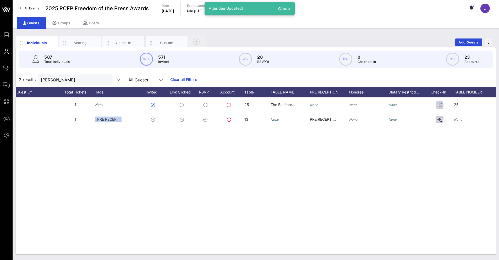
scroll to position [0, 208]
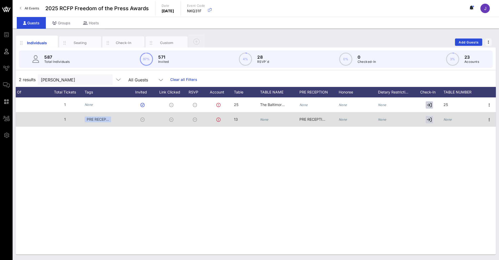
click at [449, 121] on icon "None" at bounding box center [448, 120] width 8 height 4
type input "13"
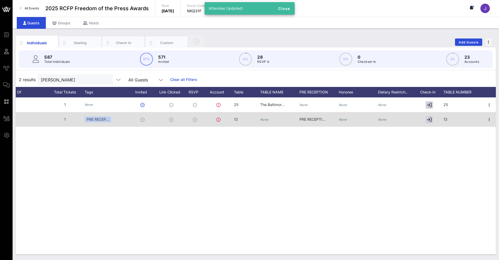
click at [266, 120] on icon "None" at bounding box center [264, 120] width 8 height 4
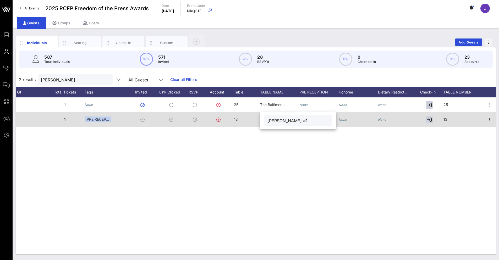
type input "[PERSON_NAME] #1"
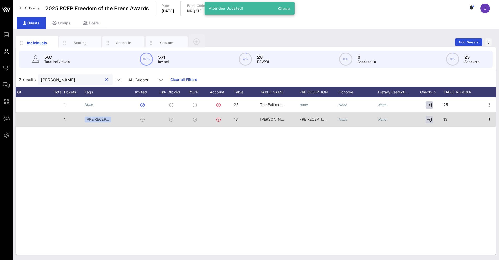
drag, startPoint x: 52, startPoint y: 79, endPoint x: 38, endPoint y: 67, distance: 19.2
click at [40, 79] on div "[PERSON_NAME]" at bounding box center [75, 79] width 75 height 10
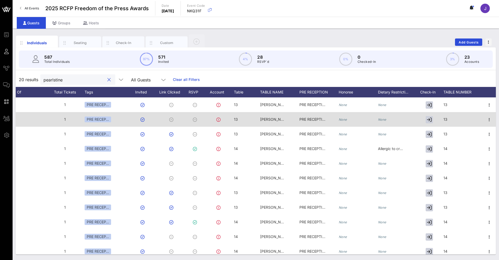
type input "pearlstine"
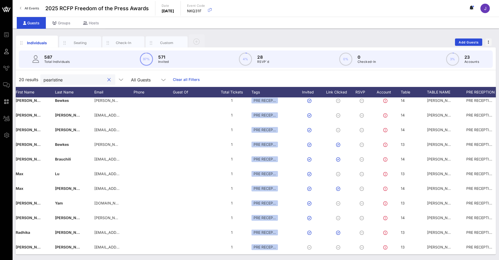
scroll to position [140, 0]
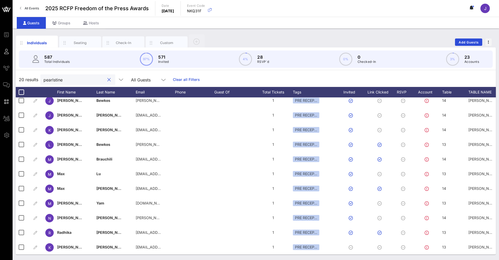
click at [107, 81] on div at bounding box center [108, 80] width 7 height 6
click at [107, 79] on button "clear icon" at bounding box center [108, 79] width 3 height 5
